Goal: Task Accomplishment & Management: Use online tool/utility

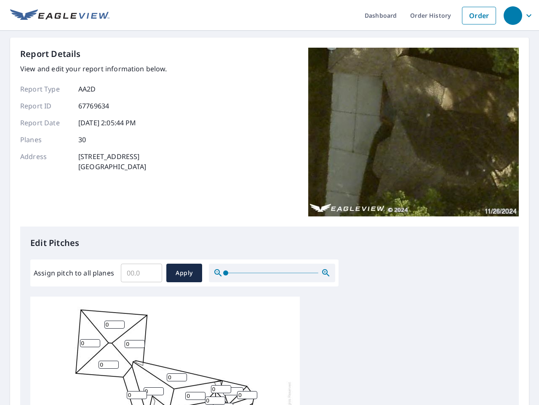
click at [270, 202] on div "Report Details View and edit your report information below. Report Type AA2D Re…" at bounding box center [269, 137] width 499 height 179
click at [513, 15] on div "button" at bounding box center [513, 15] width 19 height 19
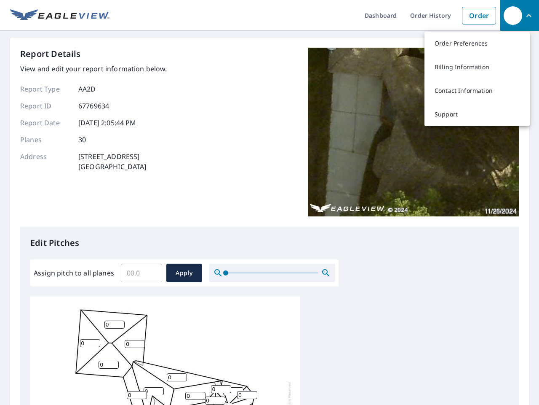
click at [142, 273] on input "Assign pitch to all planes" at bounding box center [141, 273] width 41 height 24
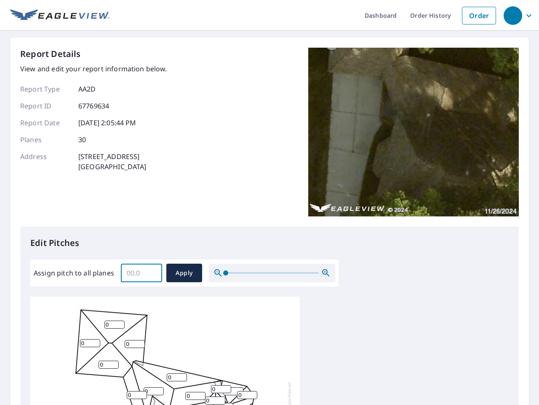
click at [184, 273] on span "Apply" at bounding box center [184, 273] width 22 height 11
click at [326, 273] on icon "button" at bounding box center [326, 273] width 10 height 10
